Goal: Task Accomplishment & Management: Use online tool/utility

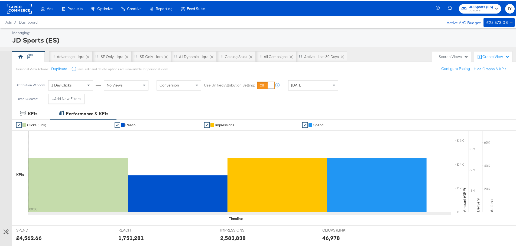
click at [302, 85] on span "[DATE]" at bounding box center [296, 83] width 11 height 5
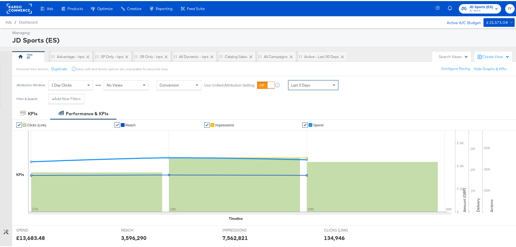
scroll to position [27, 0]
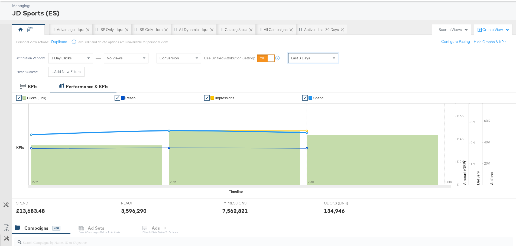
click at [302, 59] on span "Last 3 Days" at bounding box center [300, 56] width 19 height 5
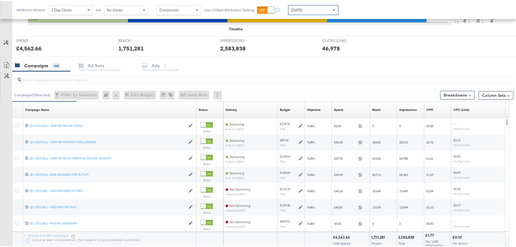
scroll to position [190, 0]
click at [64, 81] on input "search" at bounding box center [244, 76] width 446 height 11
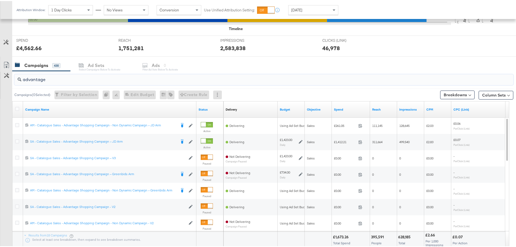
drag, startPoint x: 50, startPoint y: 80, endPoint x: -25, endPoint y: 78, distance: 75.3
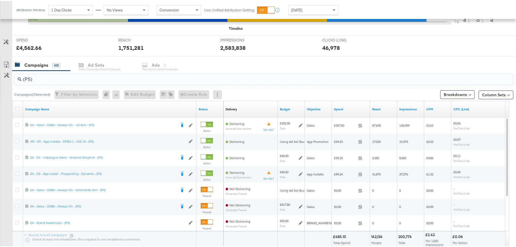
scroll to position [217, 0]
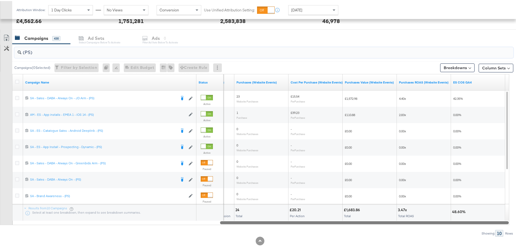
drag, startPoint x: 239, startPoint y: 221, endPoint x: 520, endPoint y: 227, distance: 280.6
type input "(PS)"
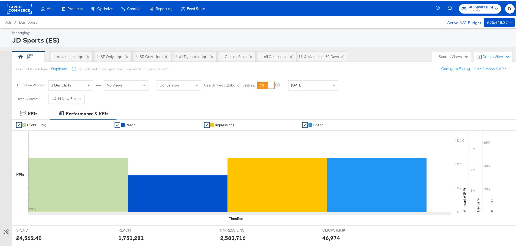
click at [472, 6] on span "JD Sports (ES)" at bounding box center [481, 6] width 24 height 6
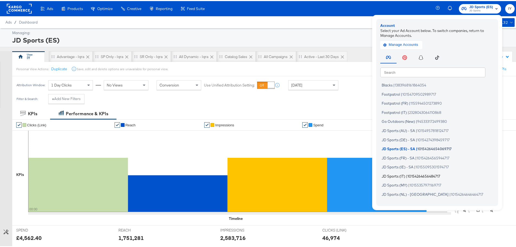
click at [402, 174] on li "JD Sports (IT) | 10154264656484717" at bounding box center [438, 175] width 116 height 8
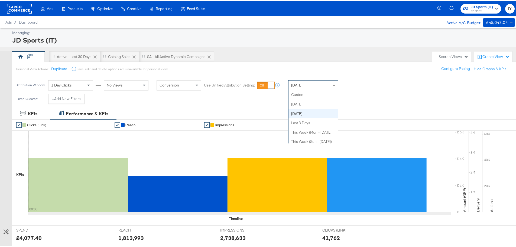
click at [292, 82] on span "[DATE]" at bounding box center [296, 83] width 11 height 5
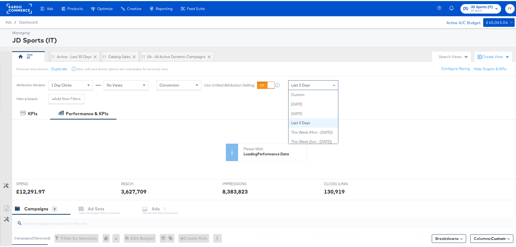
click at [302, 85] on span "Last 3 Days" at bounding box center [300, 83] width 19 height 5
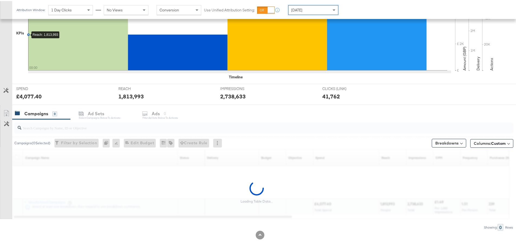
scroll to position [148, 0]
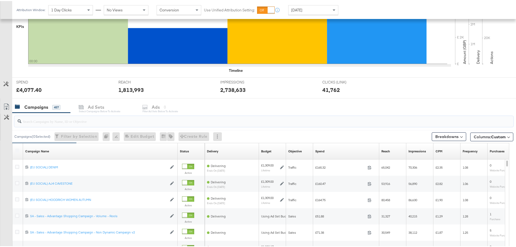
click at [74, 122] on input "search" at bounding box center [244, 118] width 446 height 11
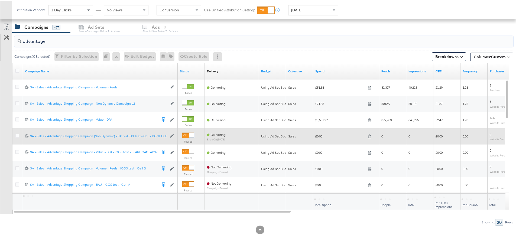
scroll to position [229, 0]
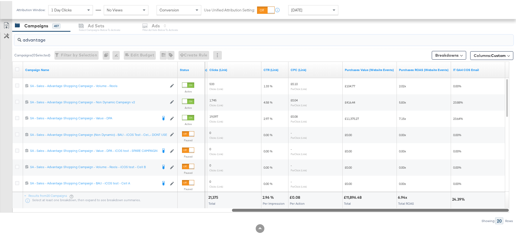
drag, startPoint x: 181, startPoint y: 208, endPoint x: 520, endPoint y: 216, distance: 338.8
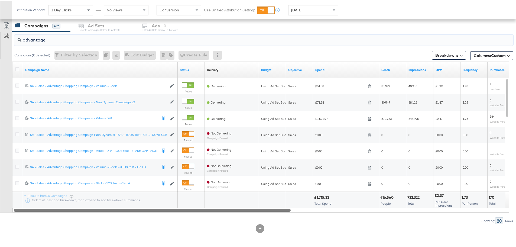
drag, startPoint x: 417, startPoint y: 209, endPoint x: 126, endPoint y: 223, distance: 292.2
click at [126, 223] on div "KPIs Performance & KPIs Customize KPIs ✔ Clicks (Link) ✔ Reach ✔ Impressions ✔ …" at bounding box center [260, 62] width 520 height 369
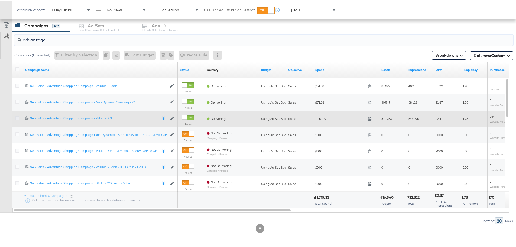
type input "advantage"
click at [16, 115] on icon at bounding box center [17, 117] width 4 height 4
click at [0, 0] on input "checkbox" at bounding box center [0, 0] width 0 height 0
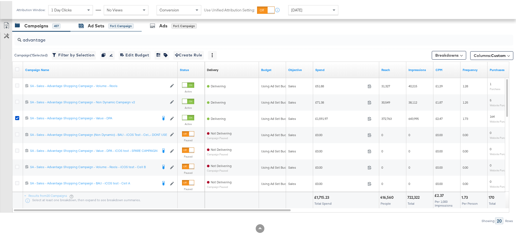
click at [111, 27] on div "Ad Sets for 1 Campaign" at bounding box center [106, 25] width 55 height 6
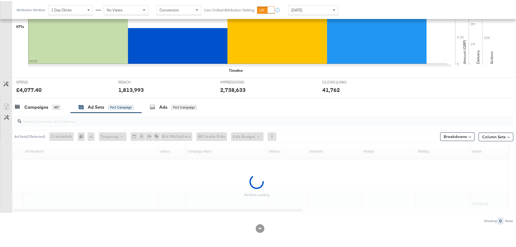
scroll to position [132, 0]
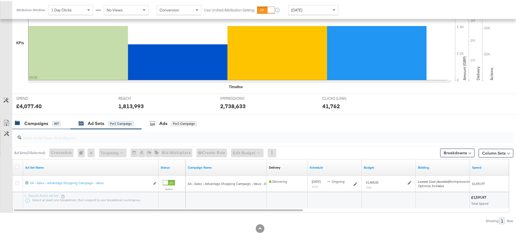
click at [30, 125] on div "Campaigns" at bounding box center [36, 122] width 24 height 6
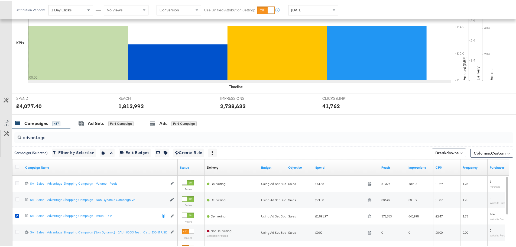
scroll to position [229, 0]
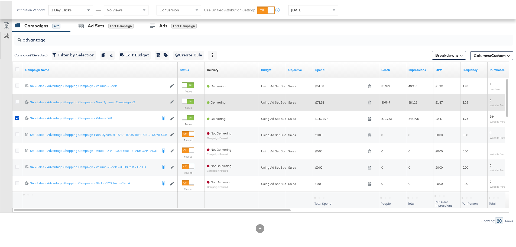
click at [17, 118] on icon at bounding box center [17, 117] width 4 height 4
click at [0, 0] on input "checkbox" at bounding box center [0, 0] width 0 height 0
click at [18, 101] on icon at bounding box center [17, 101] width 4 height 4
click at [0, 0] on input "checkbox" at bounding box center [0, 0] width 0 height 0
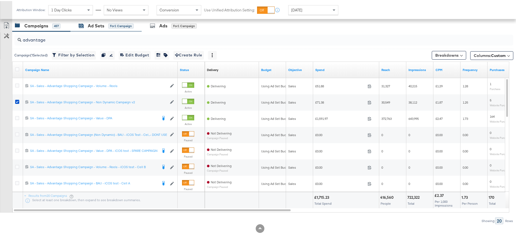
click at [91, 24] on div "Ad Sets" at bounding box center [96, 25] width 17 height 6
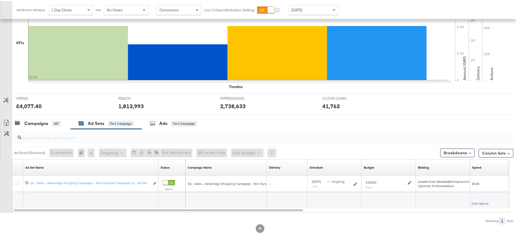
scroll to position [132, 0]
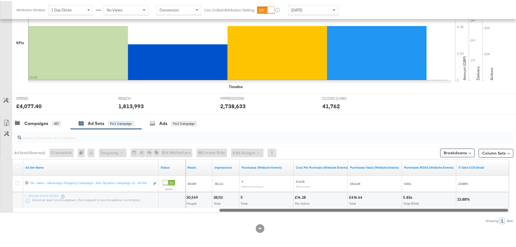
drag, startPoint x: 262, startPoint y: 210, endPoint x: 520, endPoint y: 213, distance: 257.2
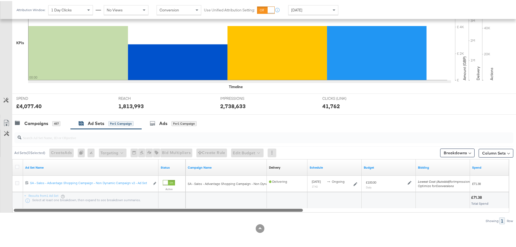
drag, startPoint x: 475, startPoint y: 209, endPoint x: 195, endPoint y: 228, distance: 279.8
click at [195, 228] on div "KPIs Performance & KPIs Customize KPIs ✔ Clicks (Link) ✔ Reach ✔ Impressions ✔ …" at bounding box center [260, 110] width 520 height 271
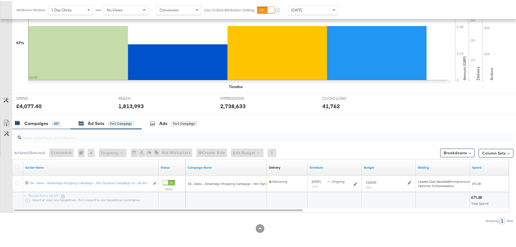
click at [44, 121] on div "Campaigns" at bounding box center [36, 122] width 24 height 6
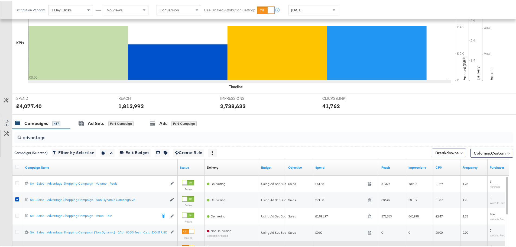
scroll to position [229, 0]
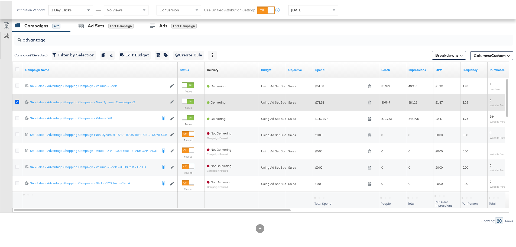
click at [16, 100] on icon at bounding box center [17, 101] width 4 height 4
click at [0, 0] on input "checkbox" at bounding box center [0, 0] width 0 height 0
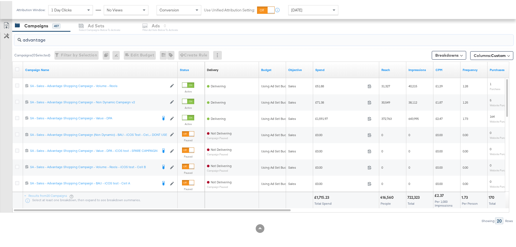
drag, startPoint x: 31, startPoint y: 38, endPoint x: -4, endPoint y: 48, distance: 36.4
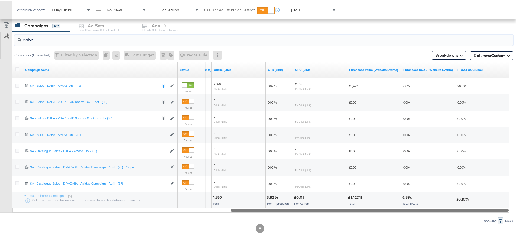
drag, startPoint x: 270, startPoint y: 209, endPoint x: 518, endPoint y: 216, distance: 247.8
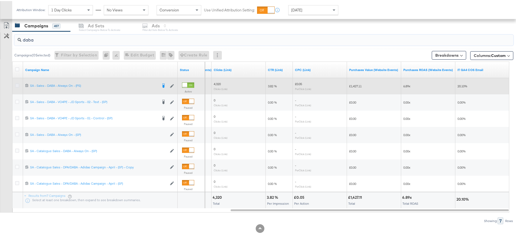
type input "daba"
click at [17, 84] on icon at bounding box center [17, 84] width 4 height 4
click at [0, 0] on input "checkbox" at bounding box center [0, 0] width 0 height 0
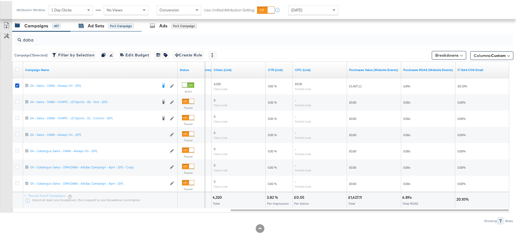
click at [107, 23] on div "Ad Sets for 1 Campaign" at bounding box center [106, 25] width 55 height 6
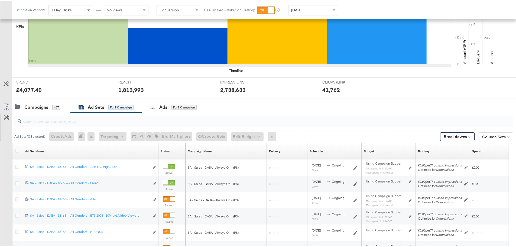
scroll to position [213, 0]
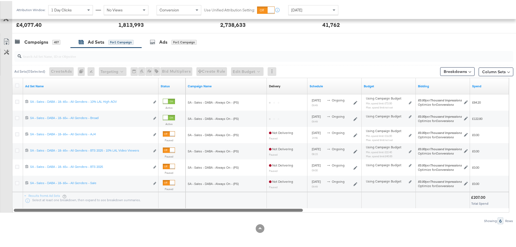
drag, startPoint x: 153, startPoint y: 208, endPoint x: 167, endPoint y: 217, distance: 16.5
click at [167, 217] on div "Ad Sets ( 0 Selected) Create Ads At least one ad set must be selected 0 Rename …" at bounding box center [256, 135] width 513 height 176
